Goal: Information Seeking & Learning: Understand process/instructions

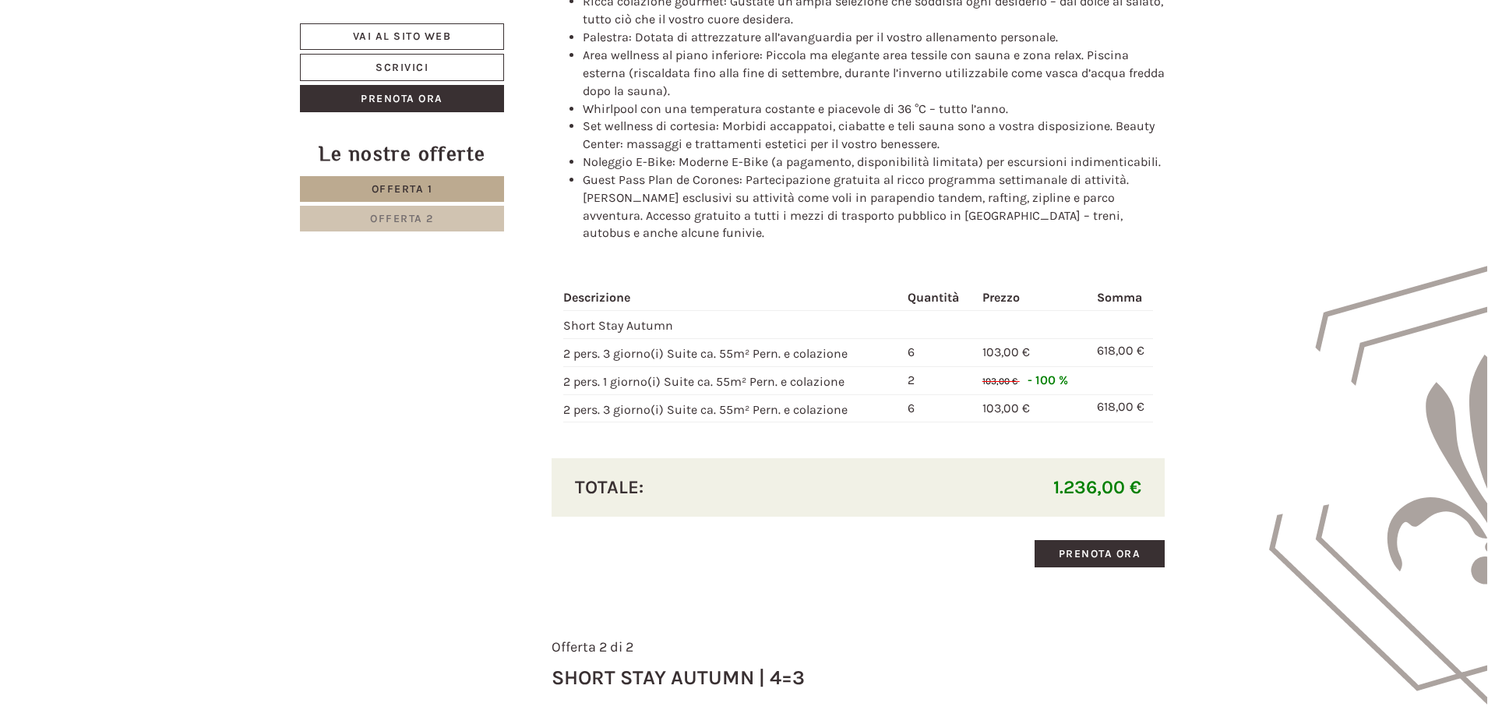
scroll to position [1714, 0]
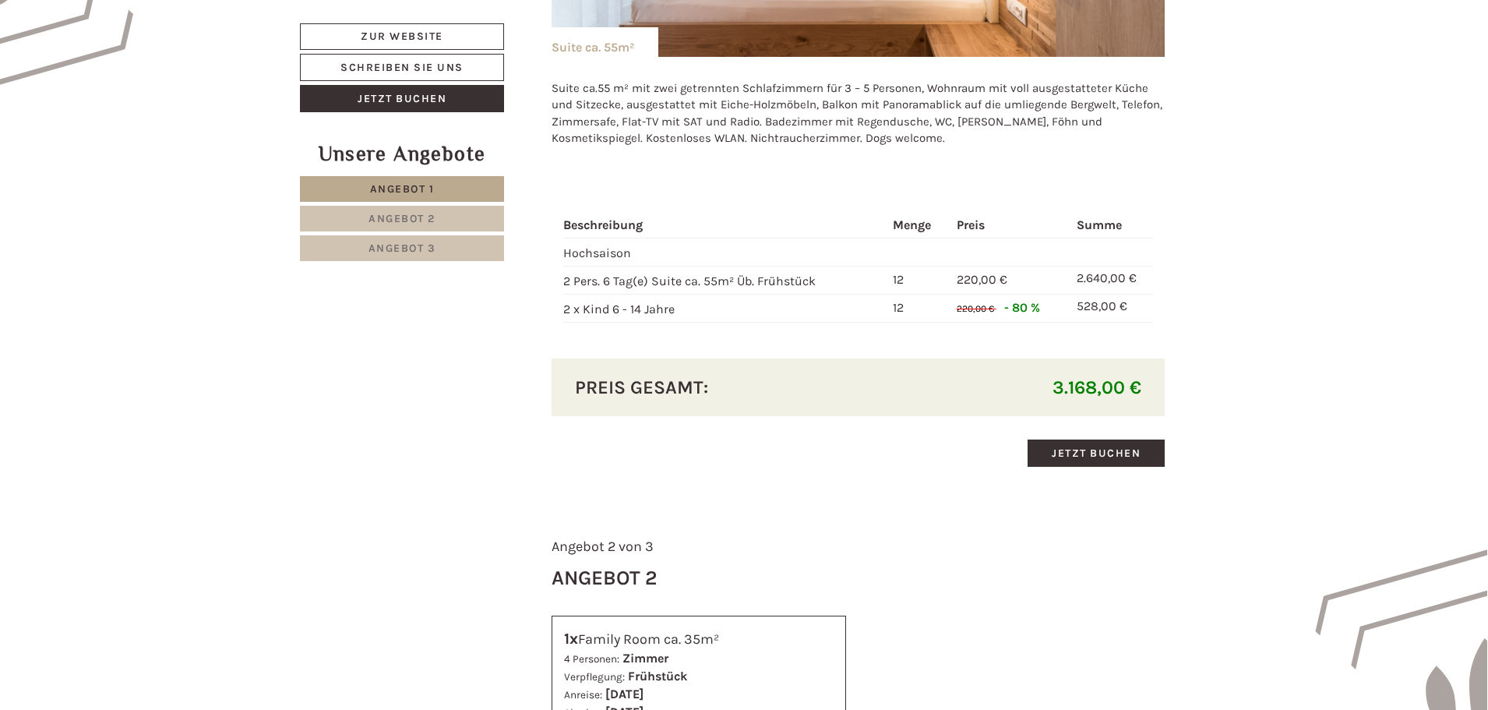
scroll to position [1402, 0]
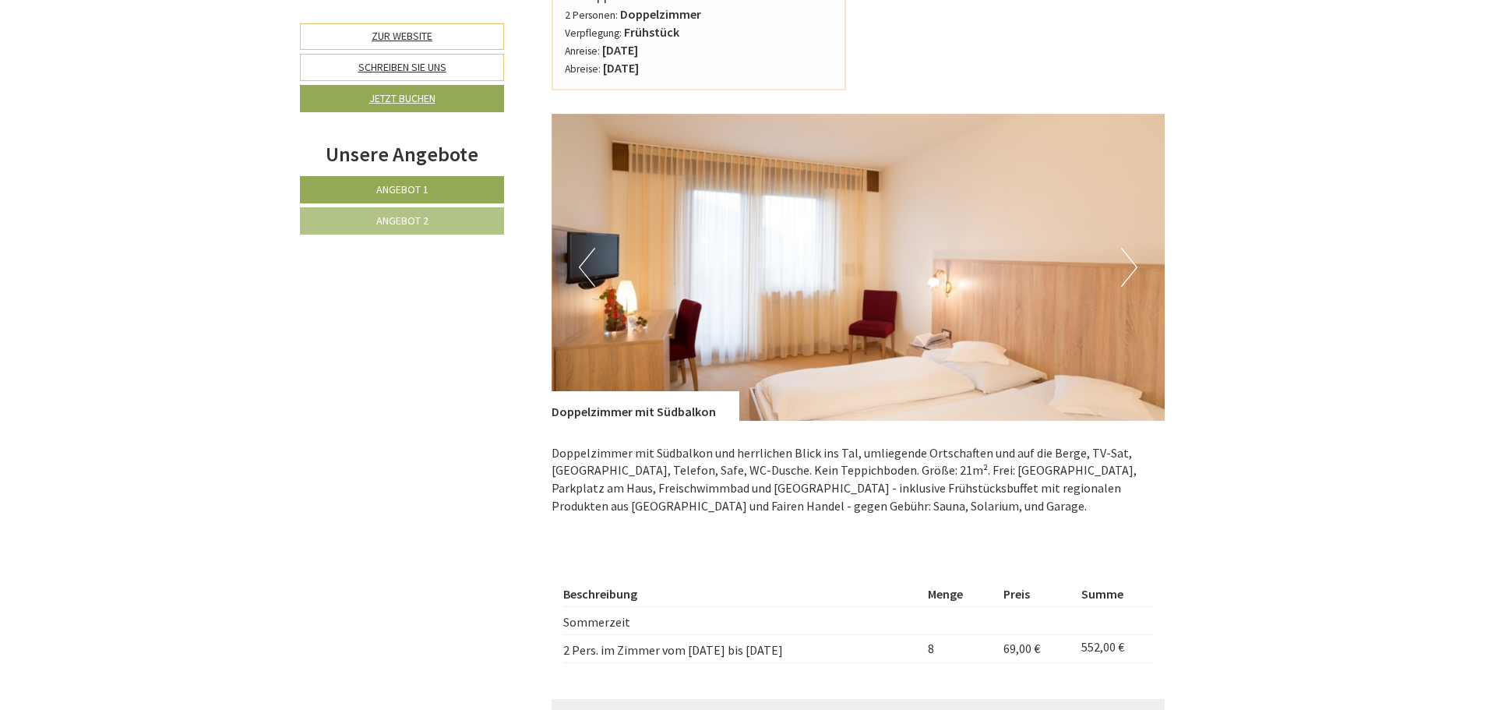
scroll to position [935, 0]
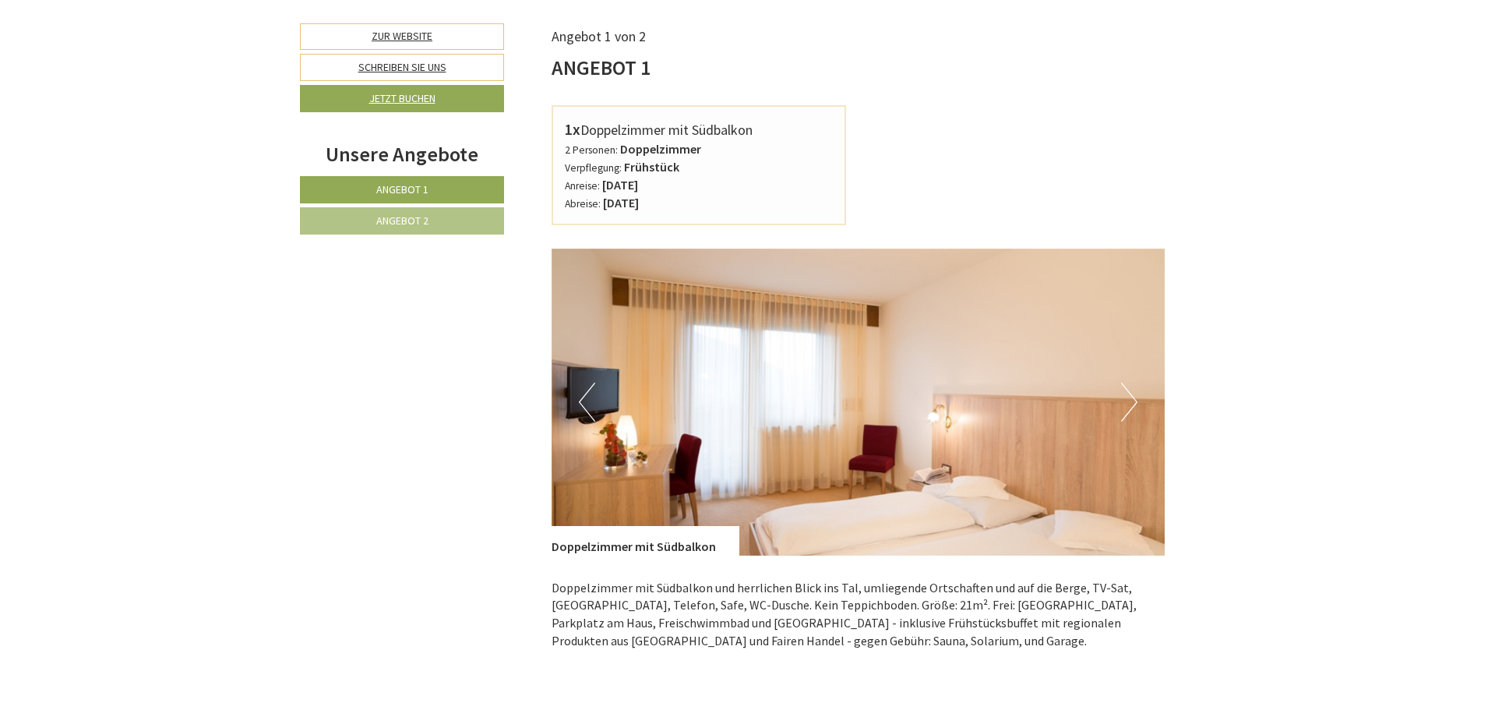
click at [432, 228] on link "Angebot 2" at bounding box center [402, 220] width 204 height 27
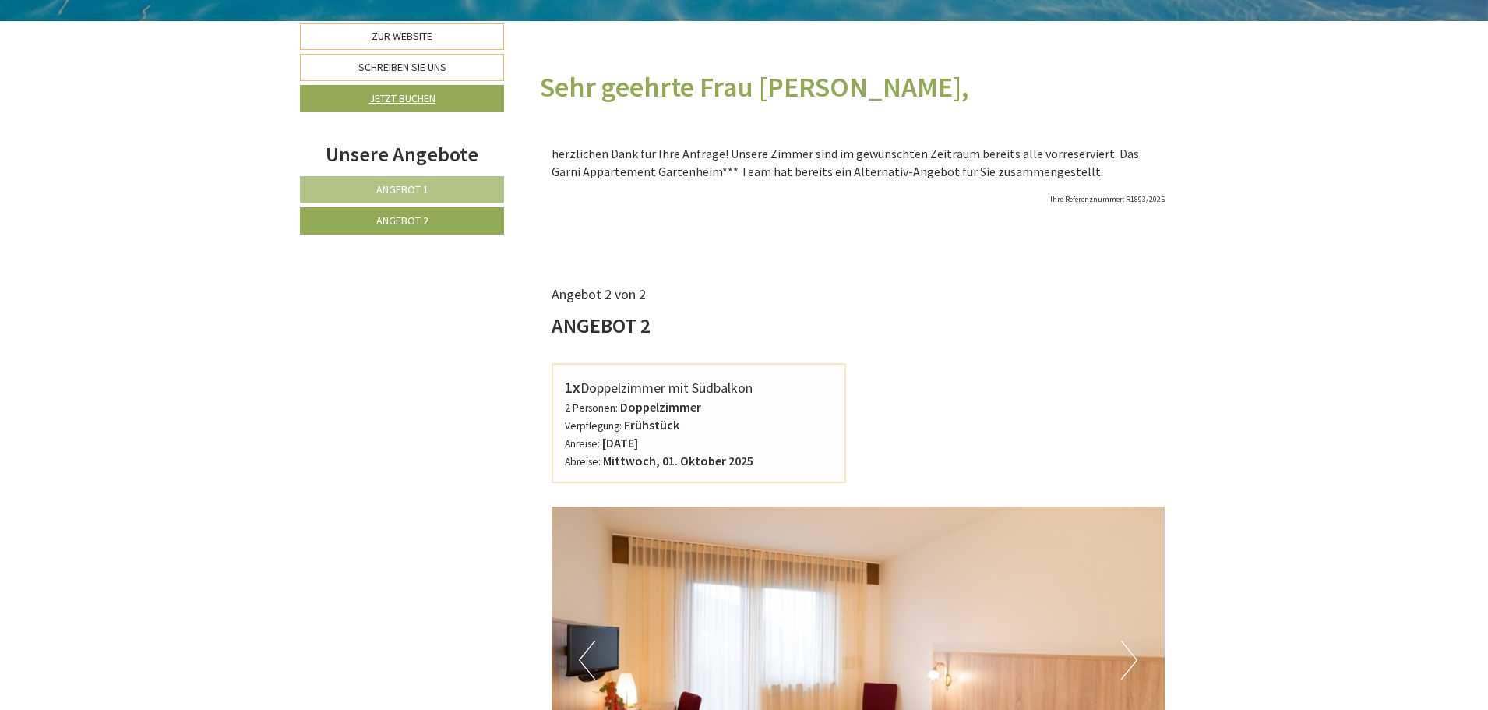
scroll to position [549, 0]
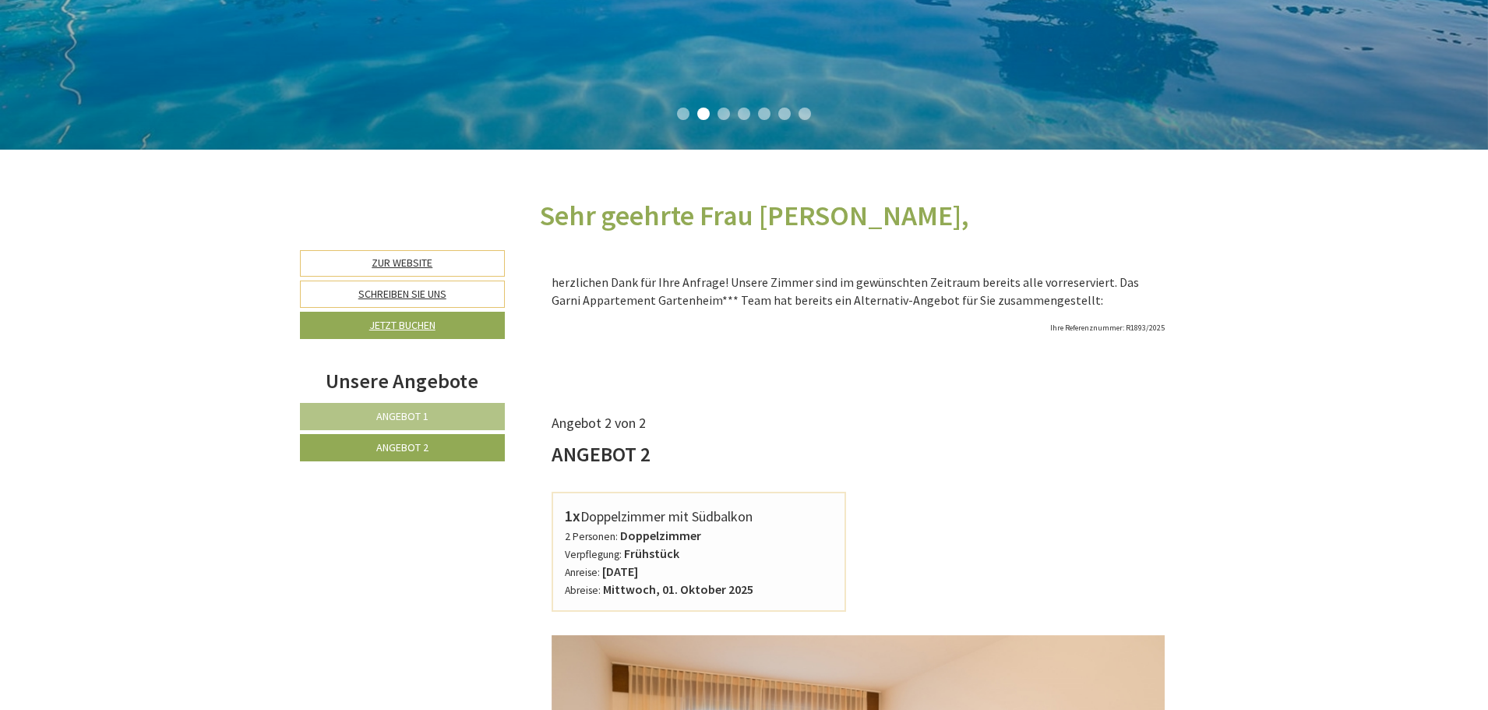
click at [809, 220] on h1 "Sehr geehrte Frau [PERSON_NAME]," at bounding box center [754, 215] width 429 height 31
copy h1 "Schniegel"
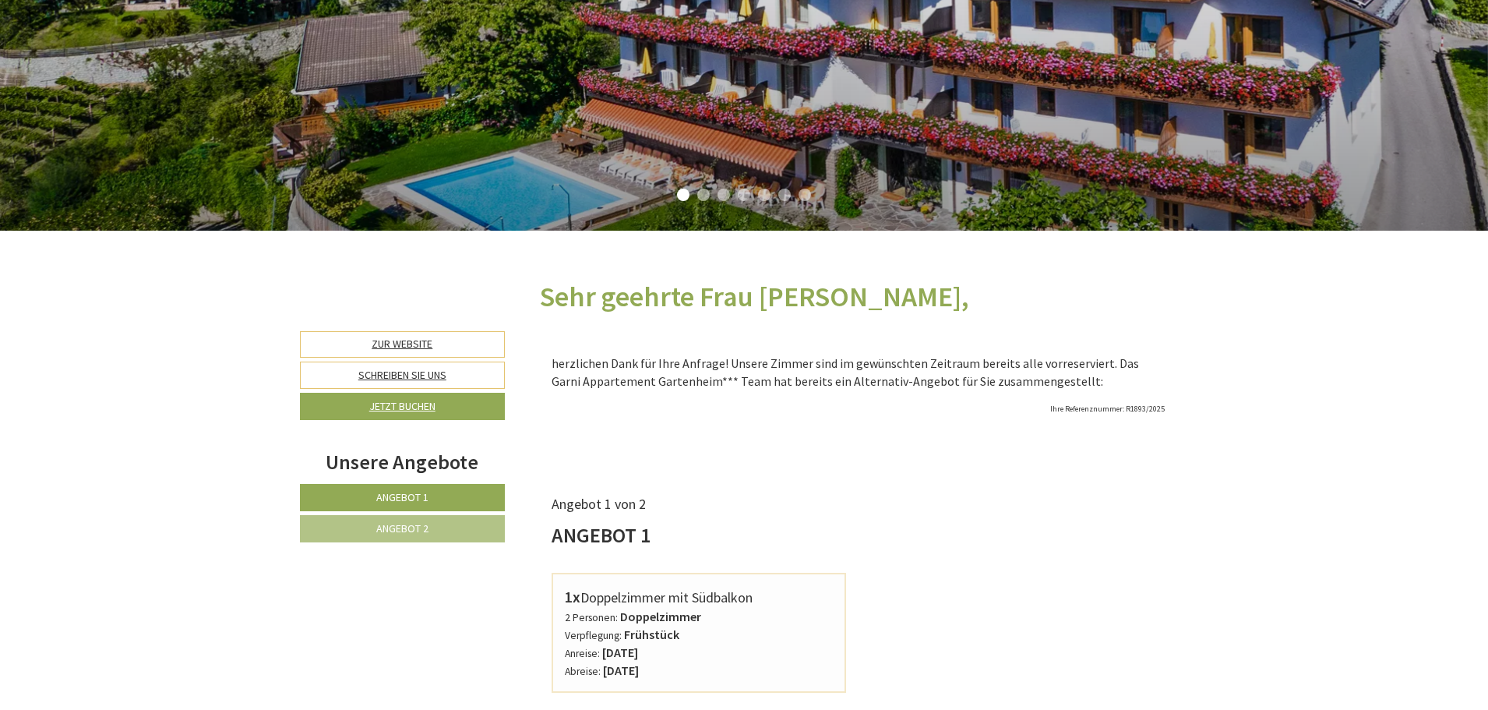
scroll to position [857, 0]
